Goal: Information Seeking & Learning: Compare options

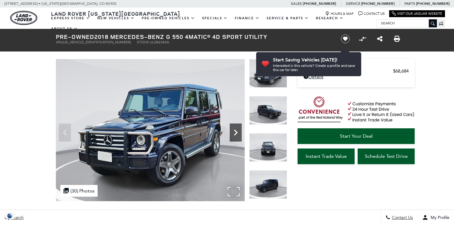
click at [234, 130] on icon "Next" at bounding box center [236, 132] width 12 height 12
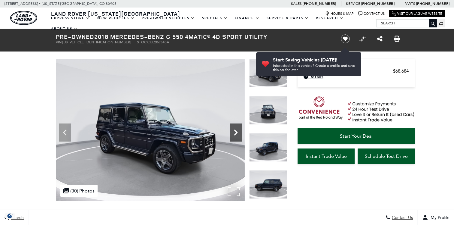
click at [234, 130] on icon "Next" at bounding box center [236, 132] width 12 height 12
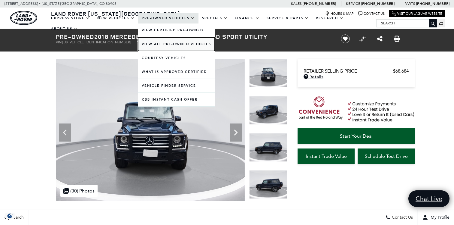
click at [187, 44] on link "View All Pre-Owned Vehicles" at bounding box center [176, 44] width 77 height 14
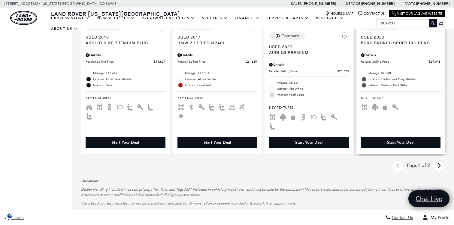
scroll to position [1075, 0]
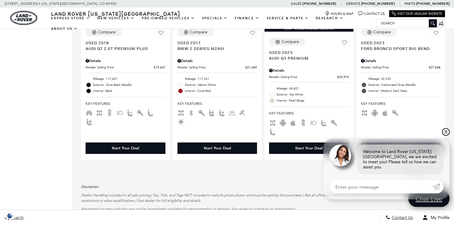
click at [445, 135] on link "✕" at bounding box center [446, 131] width 7 height 7
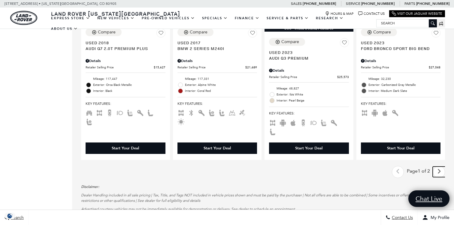
click at [440, 166] on icon "next page" at bounding box center [440, 171] width 4 height 10
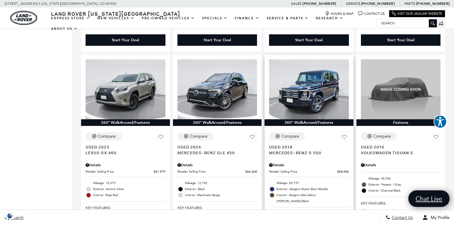
scroll to position [545, 0]
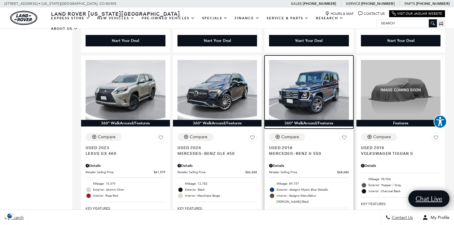
click at [315, 92] on img at bounding box center [309, 90] width 80 height 60
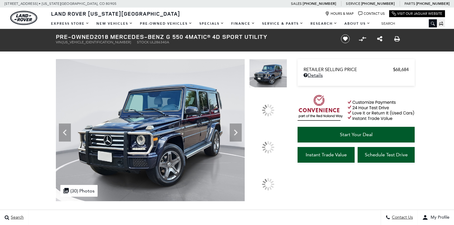
click at [242, 138] on icon at bounding box center [236, 132] width 12 height 12
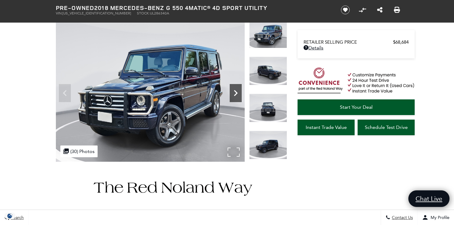
scroll to position [35, 0]
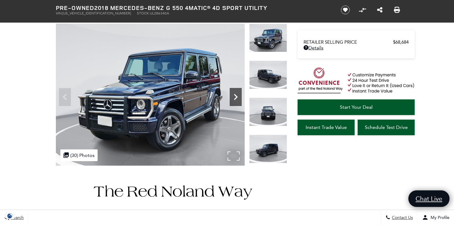
click at [238, 97] on icon "Next" at bounding box center [236, 97] width 12 height 12
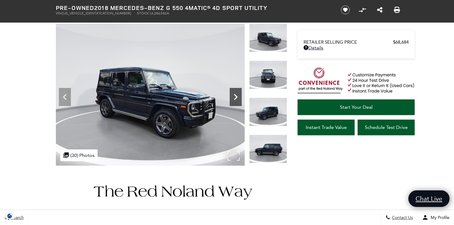
click at [238, 97] on icon "Next" at bounding box center [236, 97] width 12 height 12
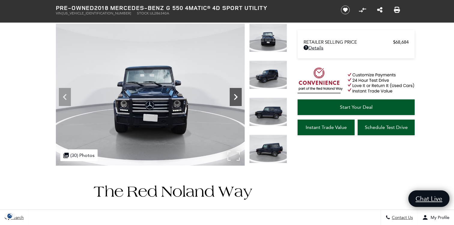
click at [238, 97] on icon "Next" at bounding box center [236, 97] width 12 height 12
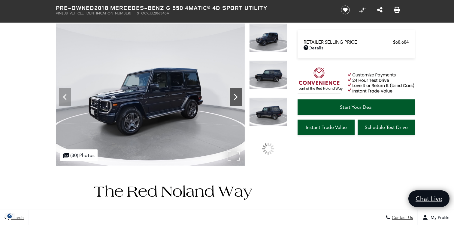
click at [238, 97] on icon "Next" at bounding box center [236, 97] width 12 height 12
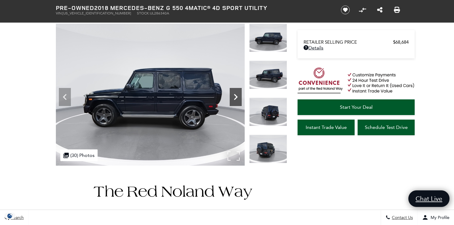
click at [238, 97] on icon "Next" at bounding box center [236, 97] width 12 height 12
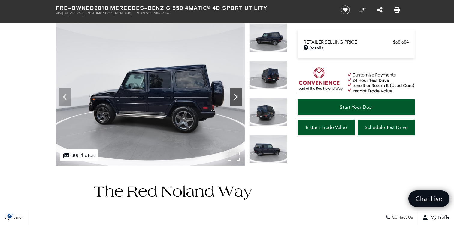
click at [238, 97] on icon "Next" at bounding box center [236, 97] width 12 height 12
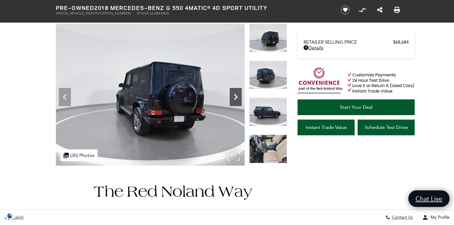
click at [238, 97] on icon "Next" at bounding box center [236, 97] width 12 height 12
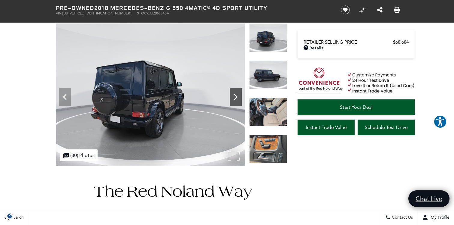
click at [238, 97] on icon "Next" at bounding box center [236, 97] width 12 height 12
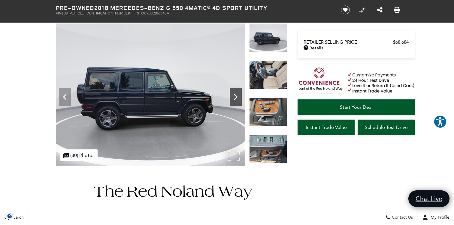
click at [238, 97] on icon "Next" at bounding box center [236, 97] width 12 height 12
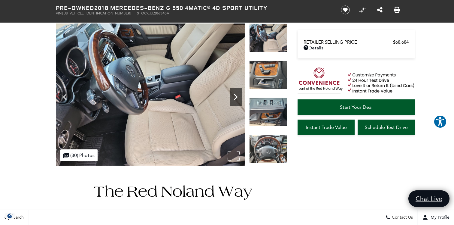
click at [238, 97] on icon "Next" at bounding box center [236, 97] width 12 height 12
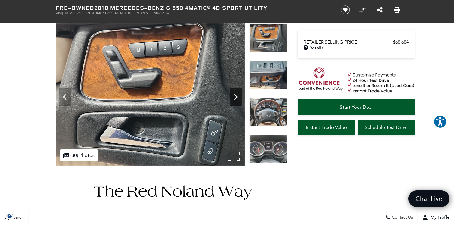
click at [238, 97] on icon "Next" at bounding box center [236, 97] width 12 height 12
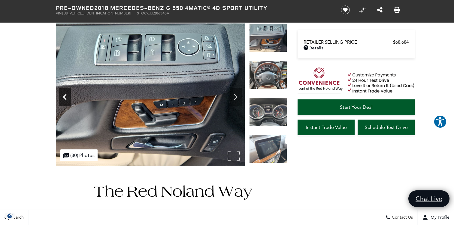
click at [62, 99] on icon "Previous" at bounding box center [65, 97] width 12 height 12
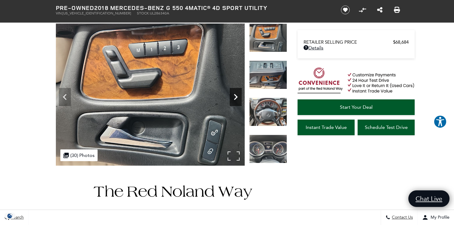
click at [239, 95] on icon "Next" at bounding box center [236, 97] width 12 height 12
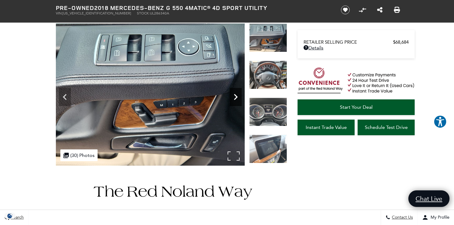
click at [239, 95] on icon "Next" at bounding box center [236, 97] width 12 height 12
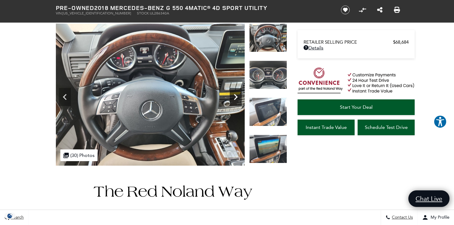
click at [240, 95] on icon "Next" at bounding box center [236, 97] width 12 height 12
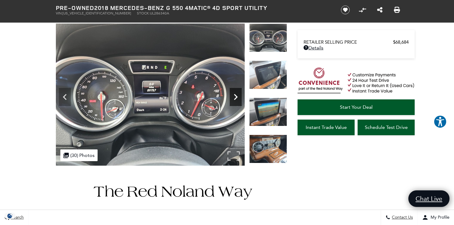
click at [239, 95] on icon "Next" at bounding box center [236, 97] width 12 height 12
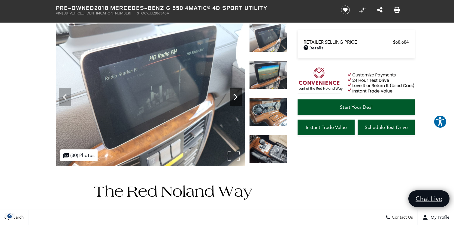
click at [239, 95] on icon "Next" at bounding box center [236, 97] width 12 height 12
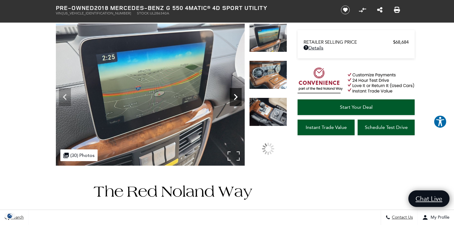
click at [239, 95] on icon "Next" at bounding box center [236, 97] width 12 height 12
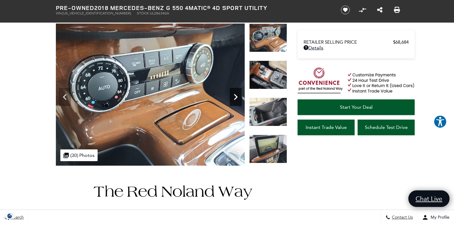
click at [239, 96] on icon "Next" at bounding box center [236, 97] width 12 height 12
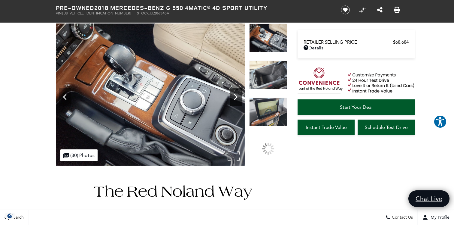
click at [239, 96] on icon "Next" at bounding box center [236, 97] width 12 height 12
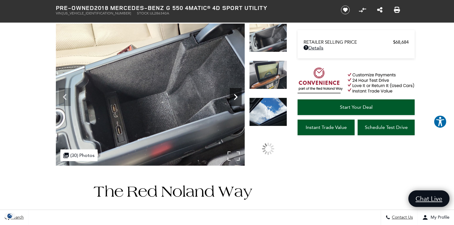
click at [239, 96] on icon "Next" at bounding box center [236, 97] width 12 height 12
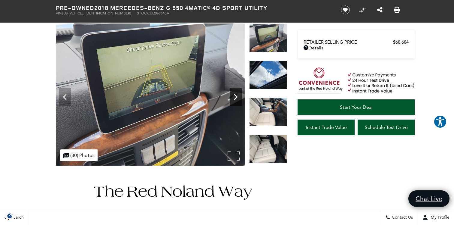
click at [239, 96] on icon "Next" at bounding box center [236, 97] width 12 height 12
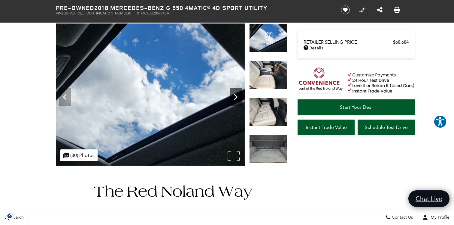
click at [239, 96] on icon "Next" at bounding box center [236, 97] width 12 height 12
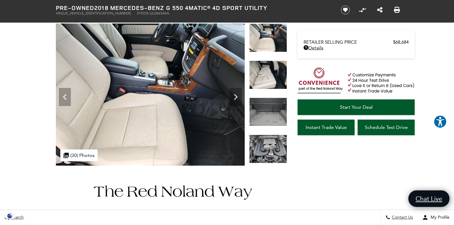
scroll to position [0, 0]
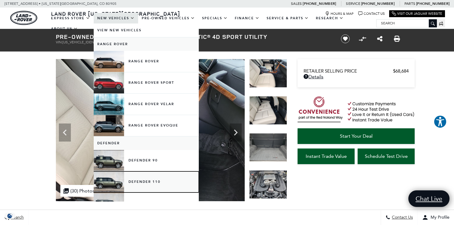
click at [154, 174] on link "Defender 110" at bounding box center [146, 181] width 105 height 21
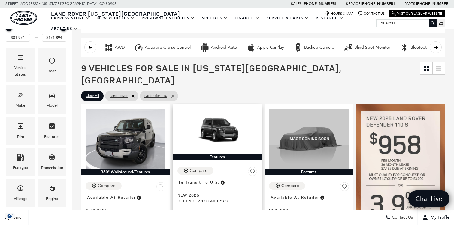
scroll to position [30, 0]
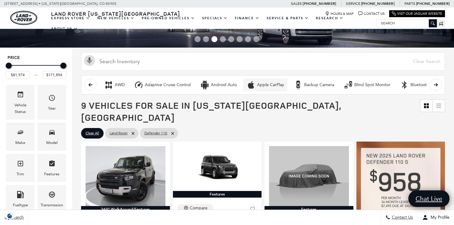
click at [255, 87] on button "Apple CarPlay" at bounding box center [265, 84] width 44 height 13
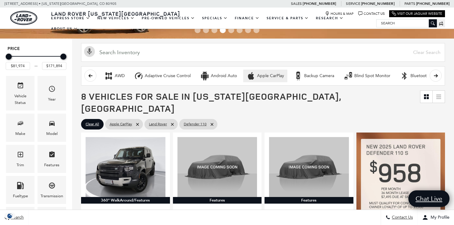
scroll to position [44, 0]
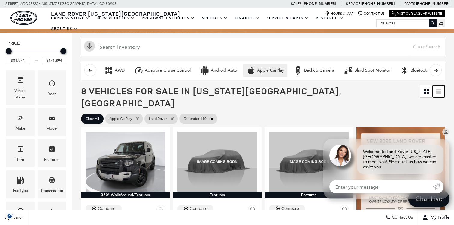
click at [441, 90] on icon at bounding box center [439, 91] width 5 height 5
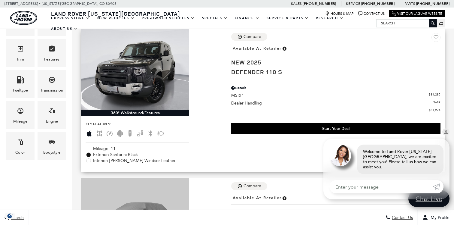
scroll to position [144, 0]
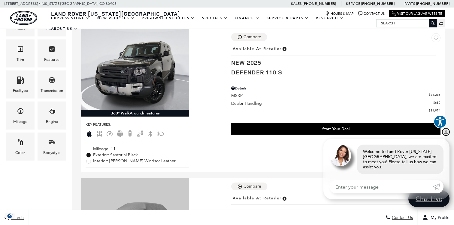
click at [445, 135] on link "✕" at bounding box center [446, 131] width 7 height 7
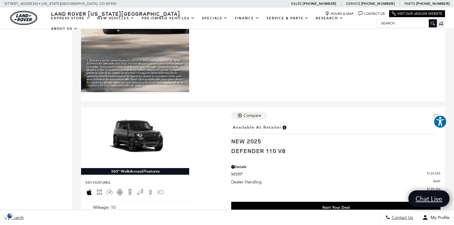
scroll to position [1419, 0]
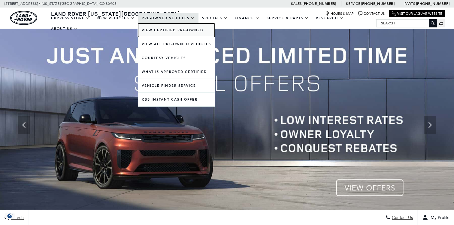
click at [179, 32] on link "View Certified Pre-Owned" at bounding box center [176, 30] width 77 height 14
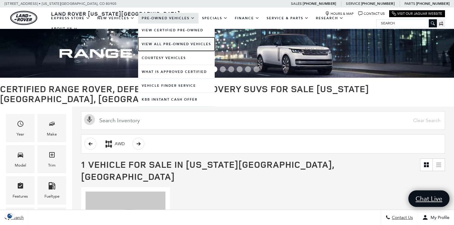
click at [190, 44] on link "View All Pre-Owned Vehicles" at bounding box center [176, 44] width 77 height 14
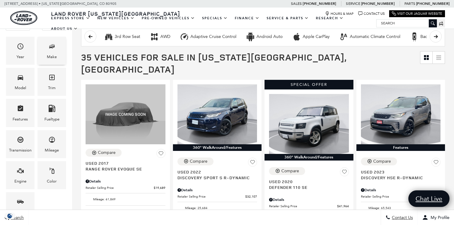
scroll to position [86, 0]
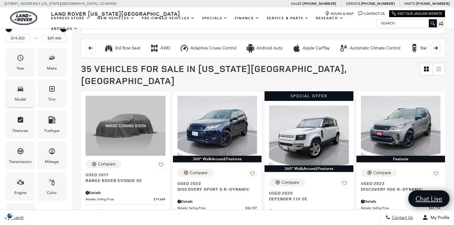
click at [29, 95] on div "Model" at bounding box center [20, 93] width 29 height 28
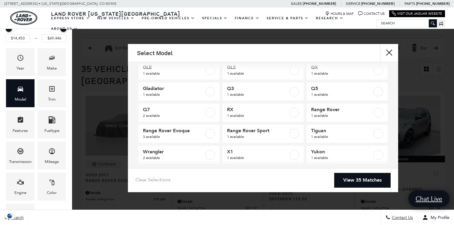
scroll to position [102, 0]
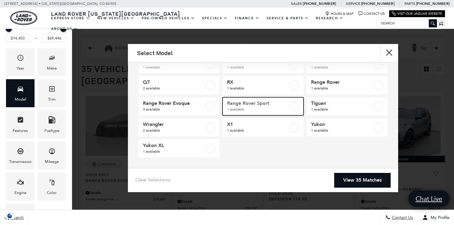
click at [284, 107] on span "1 available" at bounding box center [257, 109] width 61 height 6
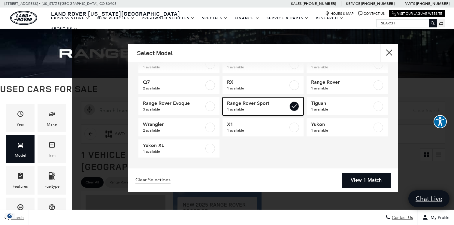
click at [284, 106] on span "1 available" at bounding box center [257, 109] width 61 height 6
checkbox input "false"
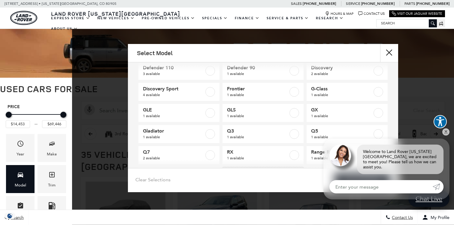
scroll to position [33, 0]
click at [393, 50] on button "close" at bounding box center [390, 53] width 18 height 18
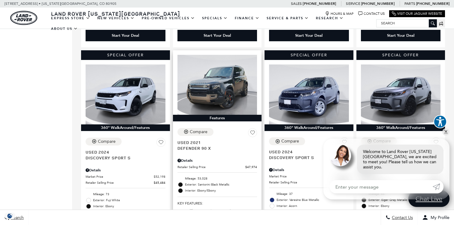
scroll to position [336, 0]
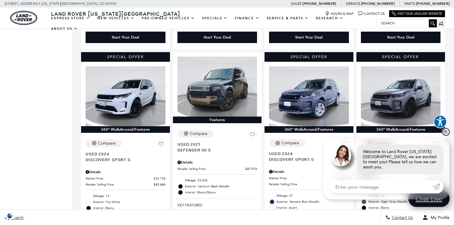
click at [445, 135] on link "✕" at bounding box center [446, 131] width 7 height 7
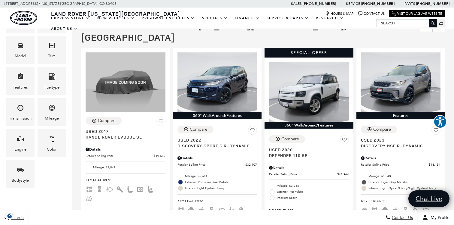
scroll to position [0, 0]
